Goal: Check status: Check status

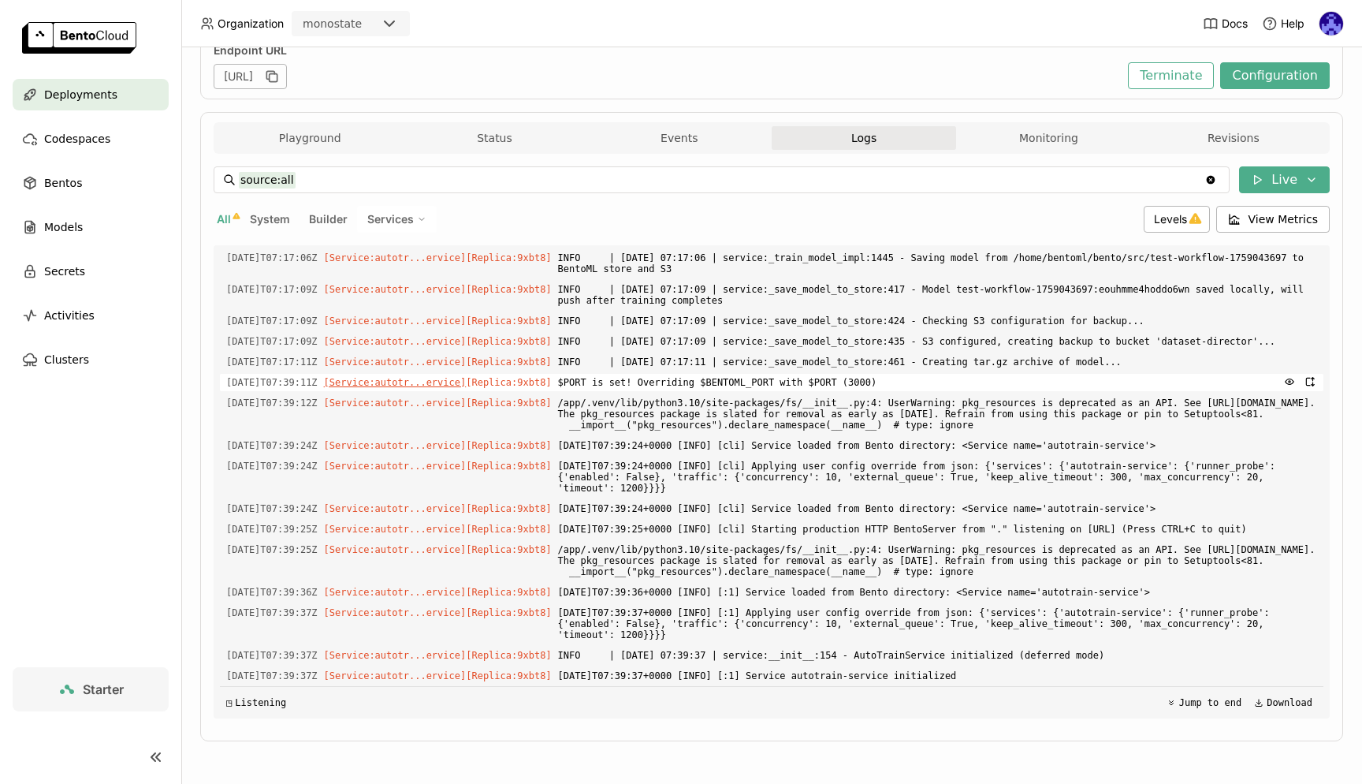
scroll to position [1, 1]
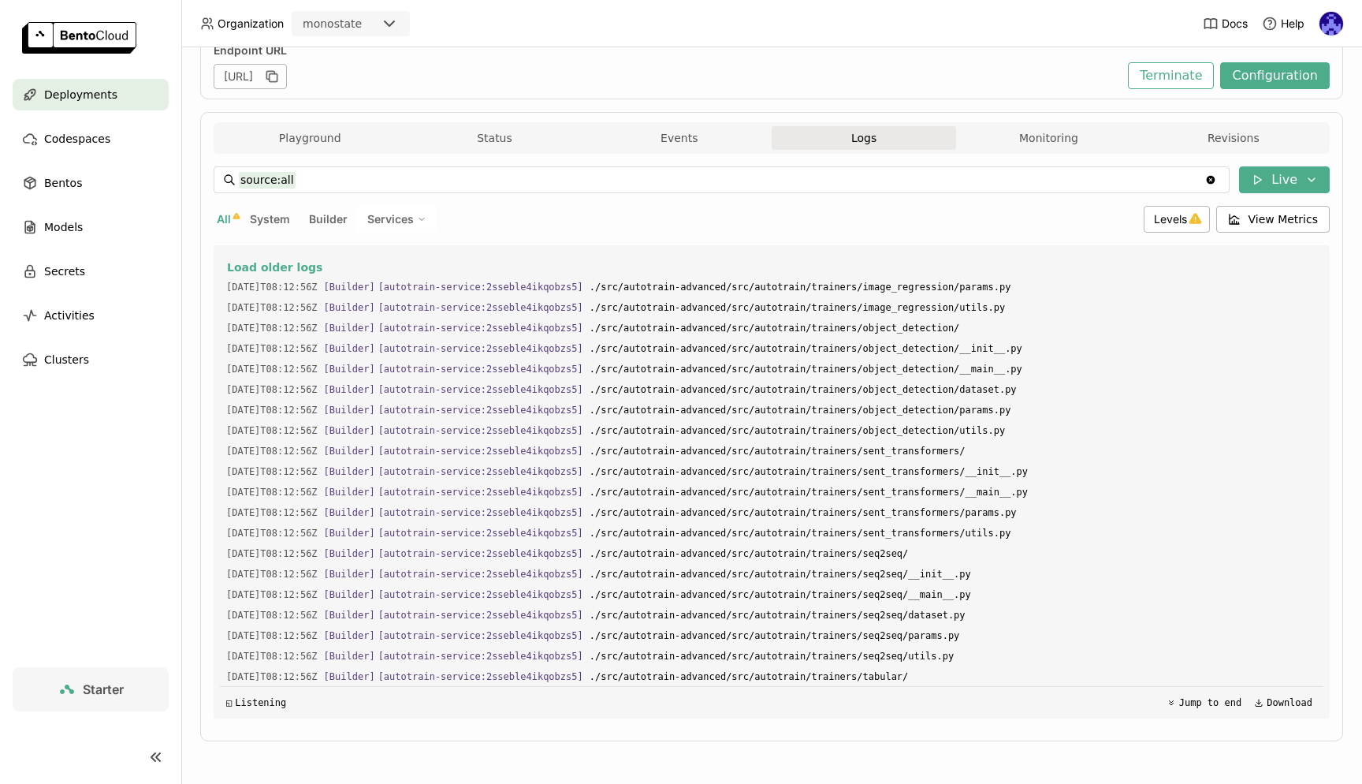
click at [66, 83] on div "Deployments" at bounding box center [91, 95] width 156 height 32
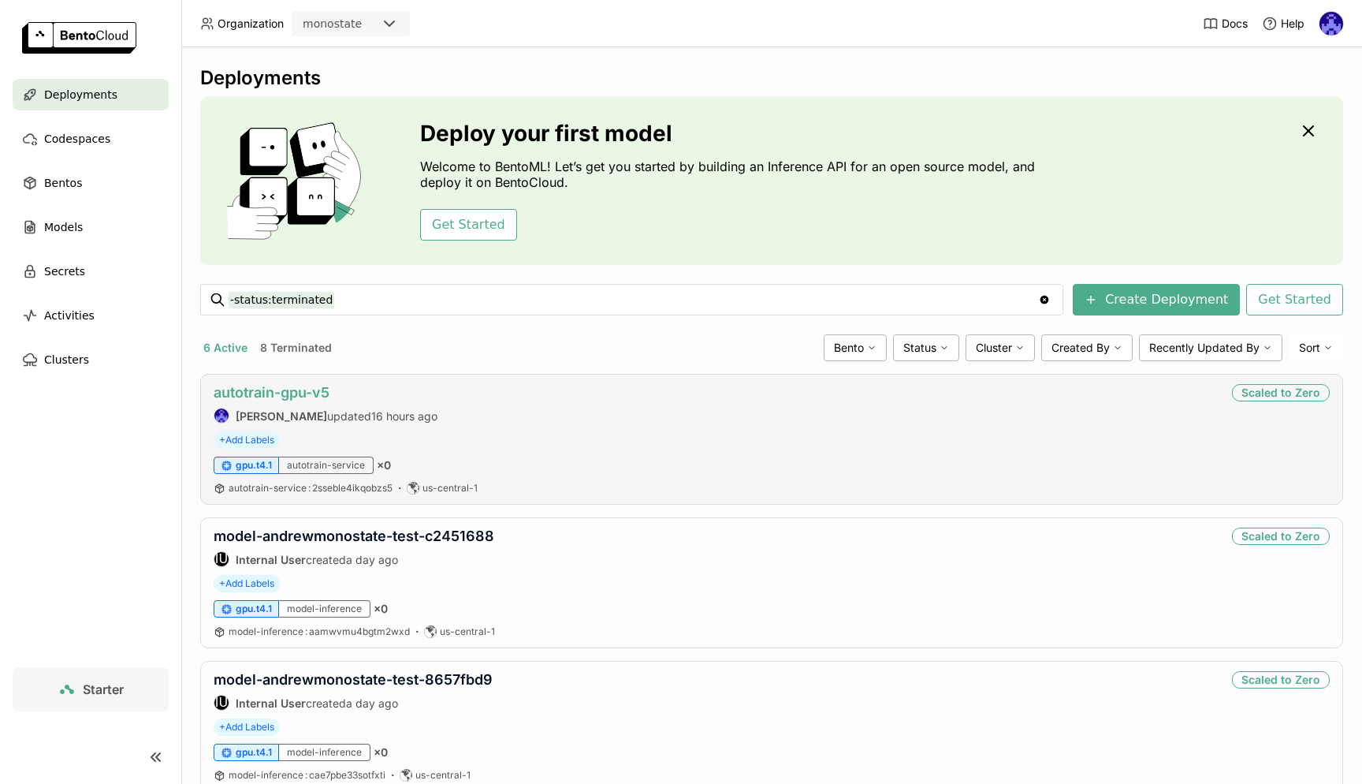
click at [304, 385] on link "autotrain-gpu-v5" at bounding box center [272, 392] width 116 height 17
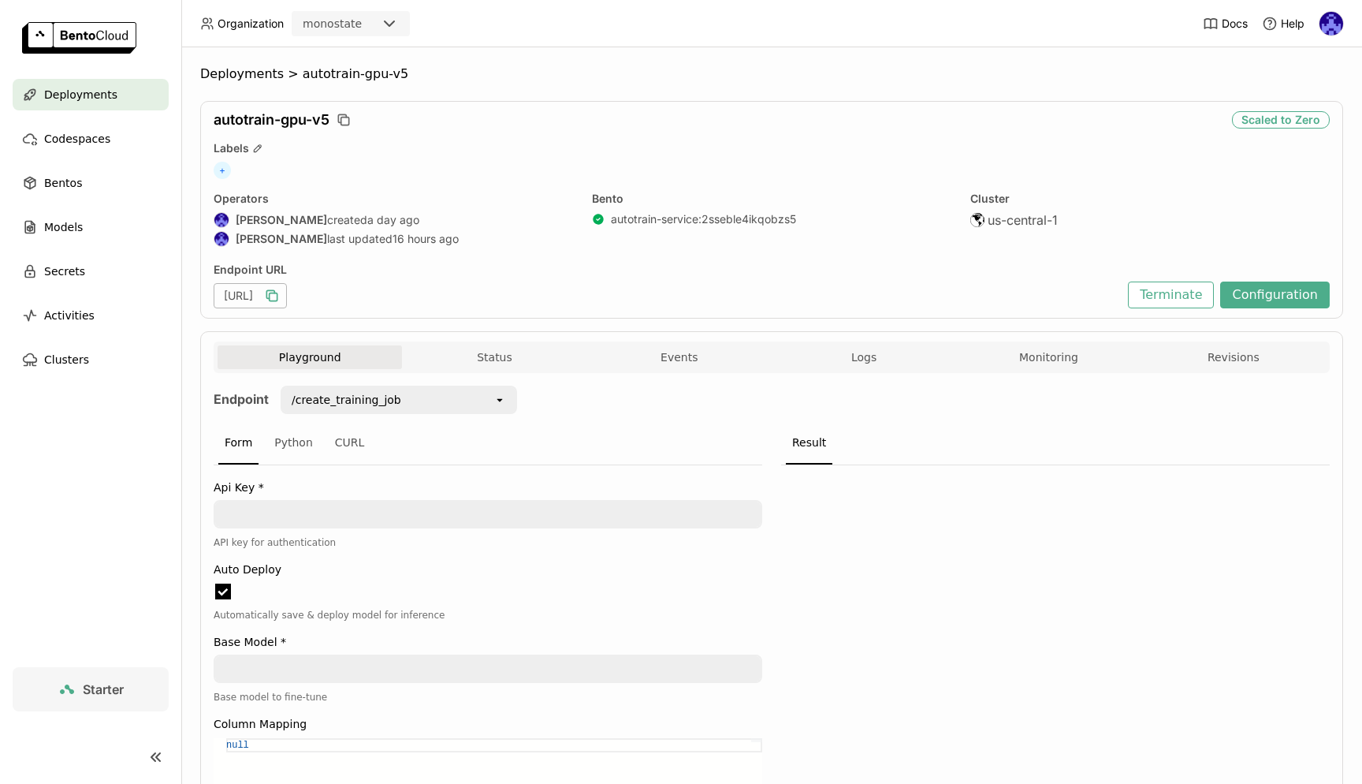
click at [280, 294] on icon "button" at bounding box center [272, 296] width 16 height 16
click at [280, 295] on icon "button" at bounding box center [272, 296] width 16 height 16
click at [117, 89] on div "Deployments" at bounding box center [91, 95] width 156 height 32
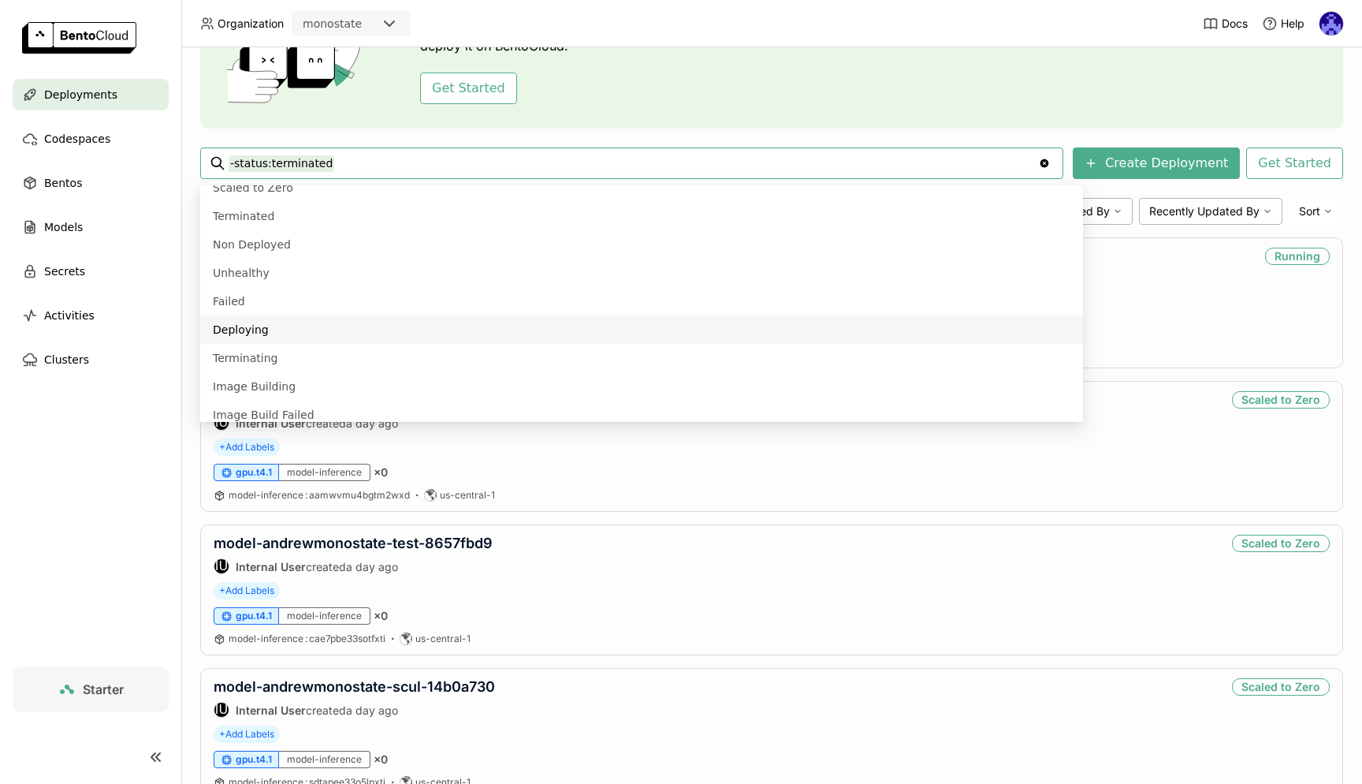
scroll to position [85, 0]
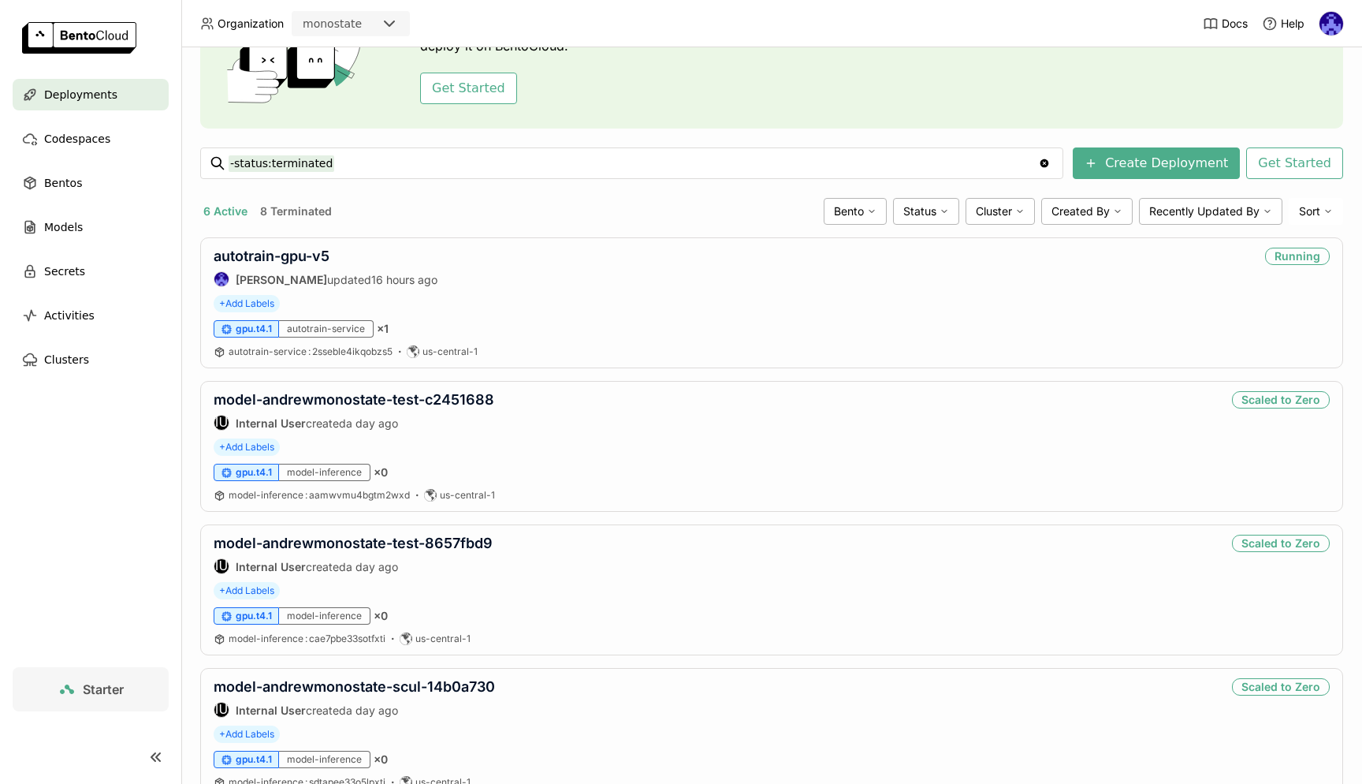
click at [121, 452] on nav "Deployments Codespaces Bentos Models Secrets Activities Clusters" at bounding box center [90, 373] width 181 height 588
